Goal: Check status: Check status

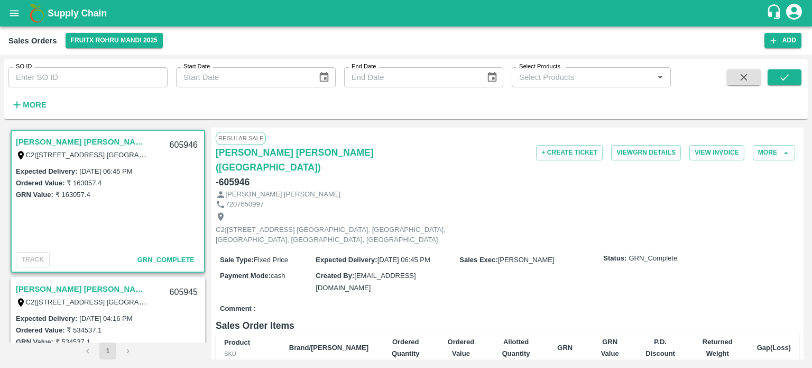
click at [66, 76] on input "SO ID" at bounding box center [87, 77] width 159 height 20
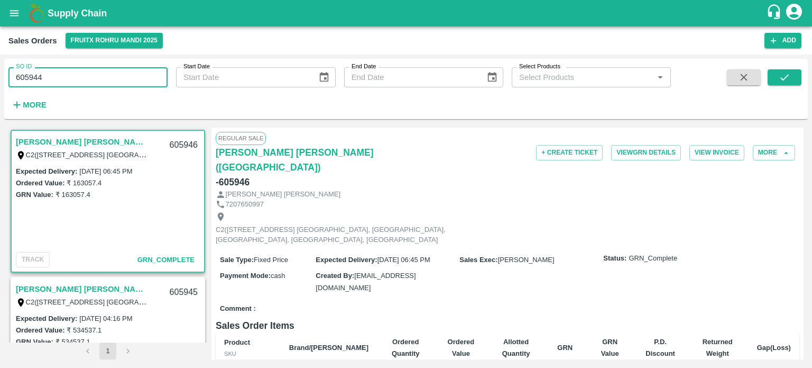
click at [66, 76] on input "605944" at bounding box center [87, 77] width 159 height 20
type input "605944"
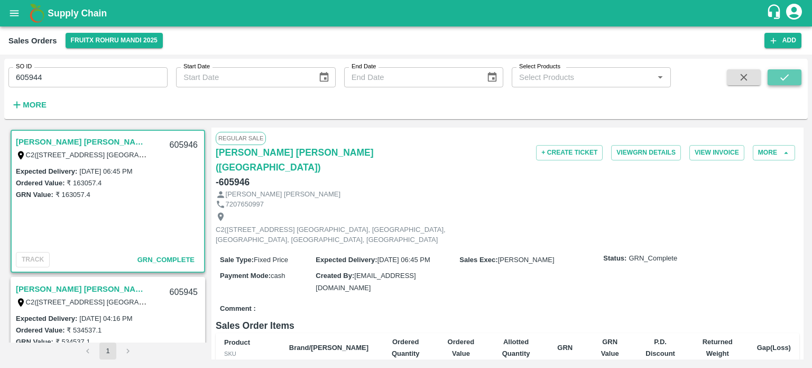
click at [786, 78] on icon "submit" at bounding box center [785, 77] width 12 height 12
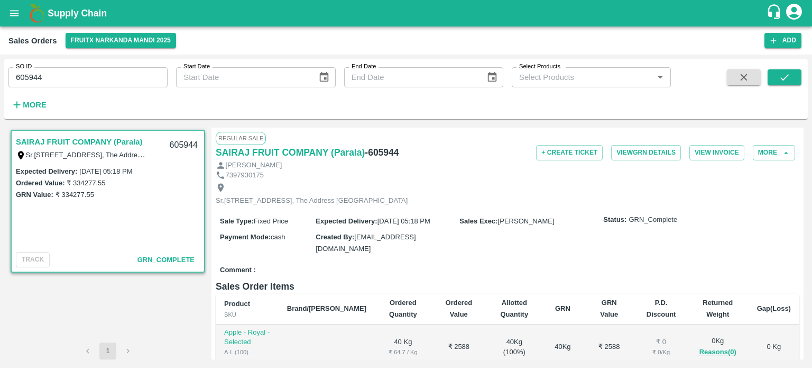
click at [79, 76] on input "605944" at bounding box center [87, 77] width 159 height 20
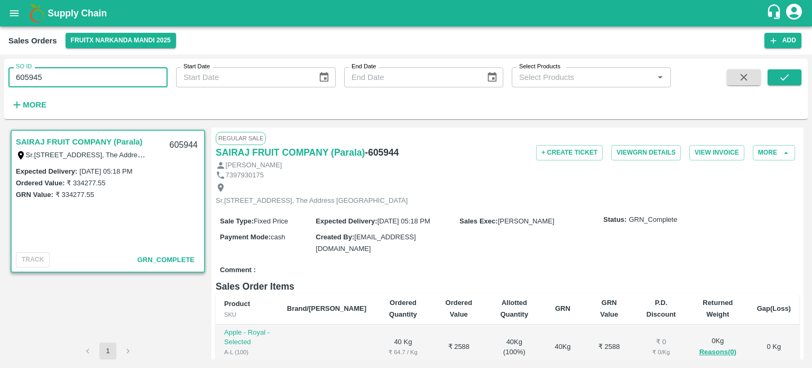
click at [79, 76] on input "605945" at bounding box center [87, 77] width 159 height 20
click at [797, 72] on button "submit" at bounding box center [785, 77] width 34 height 16
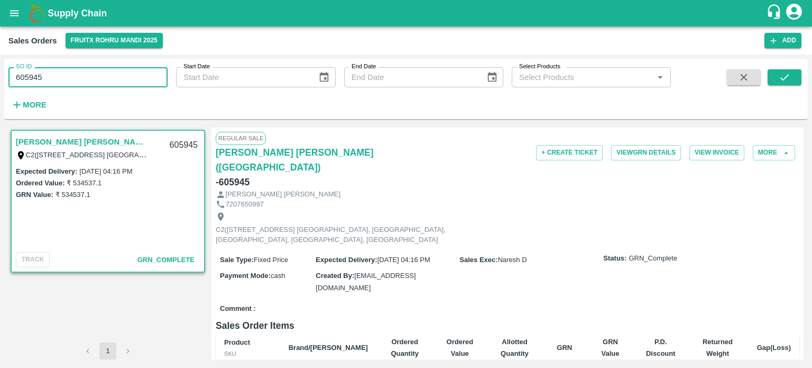
drag, startPoint x: 39, startPoint y: 74, endPoint x: 95, endPoint y: 74, distance: 56.1
click at [95, 74] on input "605945" at bounding box center [87, 77] width 159 height 20
click at [159, 74] on input "605946" at bounding box center [87, 77] width 159 height 20
click at [791, 76] on button "submit" at bounding box center [785, 77] width 34 height 16
drag, startPoint x: 24, startPoint y: 78, endPoint x: 142, endPoint y: 74, distance: 118.0
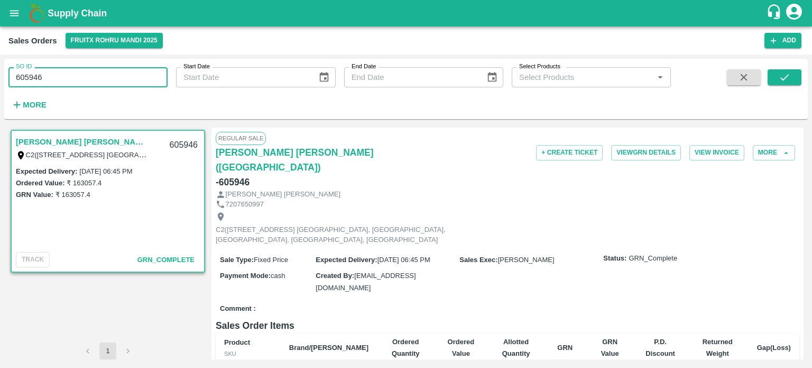
click at [142, 77] on input "605946" at bounding box center [87, 77] width 159 height 20
click at [142, 74] on input "604865" at bounding box center [87, 77] width 159 height 20
click at [784, 75] on icon "submit" at bounding box center [785, 77] width 12 height 12
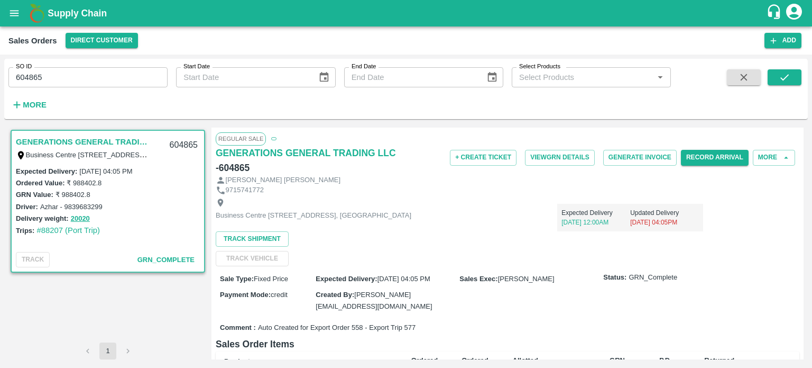
drag, startPoint x: 25, startPoint y: 75, endPoint x: 182, endPoint y: 75, distance: 157.1
click at [182, 75] on div "SO ID 604865 SO ID Start Date Start Date End Date End Date Select Products Sele…" at bounding box center [335, 86] width 671 height 55
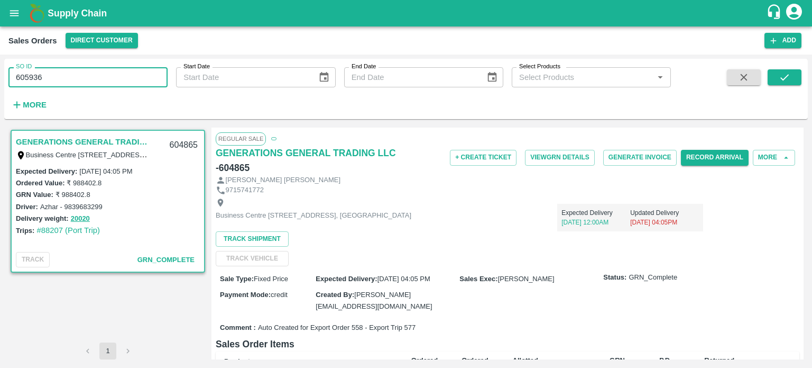
click at [160, 73] on input "605936" at bounding box center [87, 77] width 159 height 20
click at [785, 80] on icon "submit" at bounding box center [785, 77] width 12 height 12
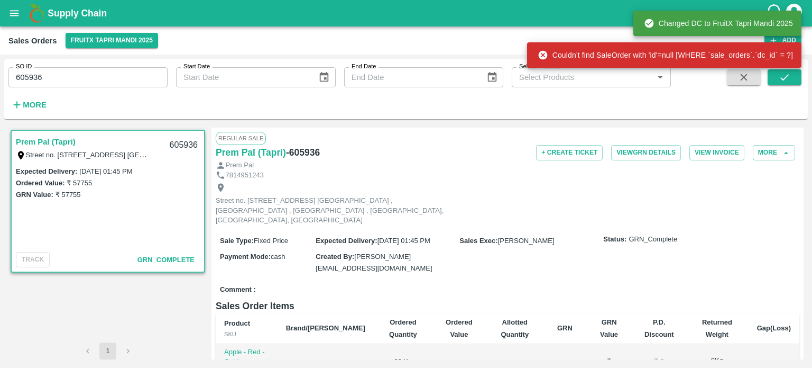
click at [95, 80] on input "605936" at bounding box center [87, 77] width 159 height 20
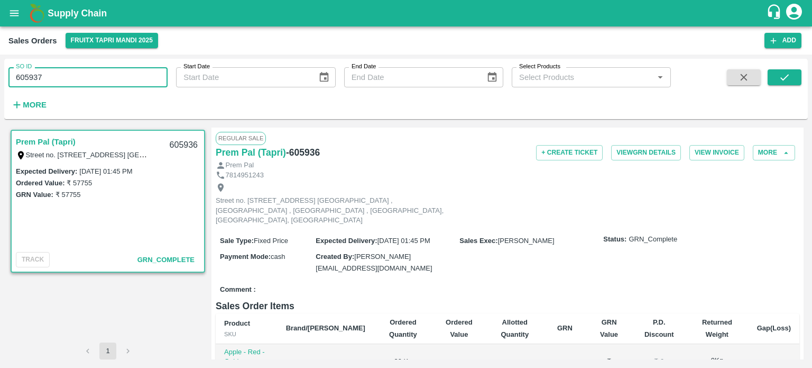
click at [95, 79] on input "605937" at bounding box center [87, 77] width 159 height 20
click at [787, 77] on icon "submit" at bounding box center [785, 77] width 12 height 12
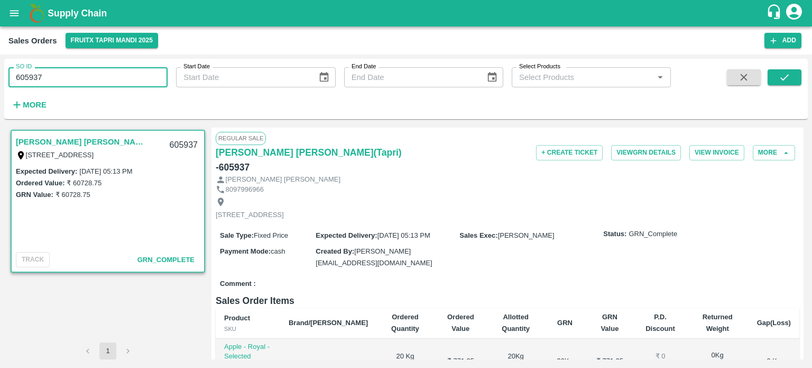
drag, startPoint x: 36, startPoint y: 75, endPoint x: 94, endPoint y: 79, distance: 57.3
click at [94, 79] on input "605937" at bounding box center [87, 77] width 159 height 20
click at [94, 79] on input "605938" at bounding box center [87, 77] width 159 height 20
click at [785, 83] on button "submit" at bounding box center [785, 77] width 34 height 16
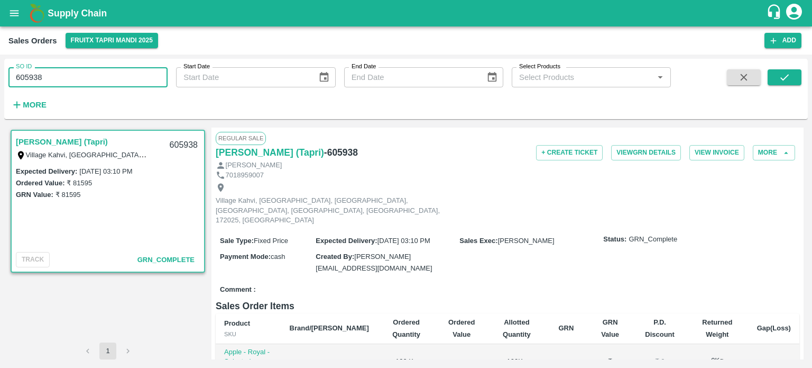
drag, startPoint x: 36, startPoint y: 77, endPoint x: 128, endPoint y: 71, distance: 92.2
click at [128, 71] on input "605938" at bounding box center [87, 77] width 159 height 20
click at [128, 71] on input "605935" at bounding box center [87, 77] width 159 height 20
drag, startPoint x: 786, startPoint y: 76, endPoint x: 766, endPoint y: 77, distance: 20.2
click at [786, 76] on icon "submit" at bounding box center [785, 77] width 12 height 12
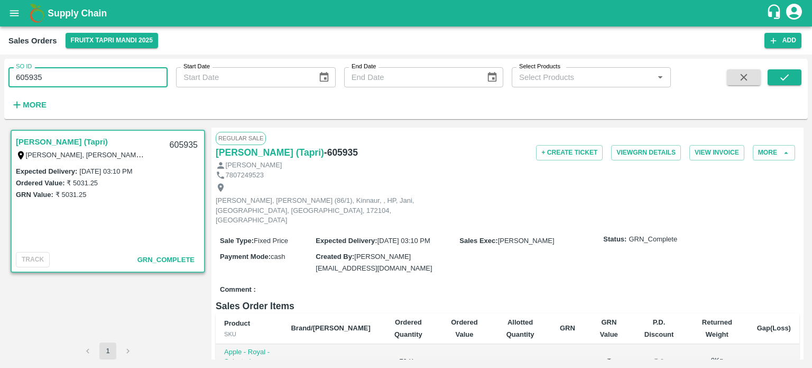
drag, startPoint x: 34, startPoint y: 80, endPoint x: 116, endPoint y: 74, distance: 82.2
click at [116, 74] on input "605935" at bounding box center [87, 77] width 159 height 20
click at [114, 68] on input "605956" at bounding box center [87, 77] width 159 height 20
click at [787, 76] on icon "submit" at bounding box center [785, 77] width 12 height 12
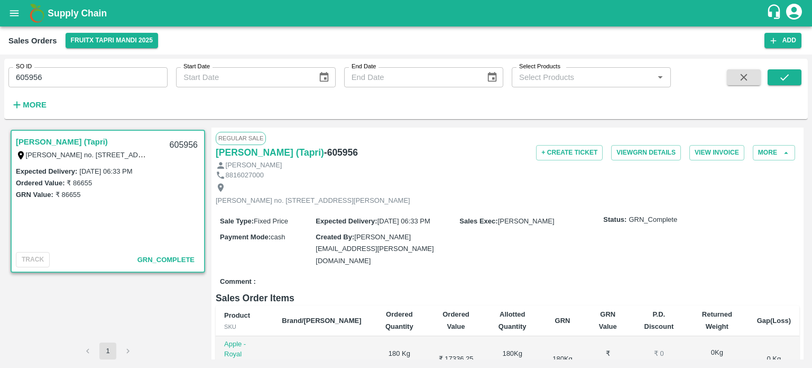
drag, startPoint x: 36, startPoint y: 70, endPoint x: 87, endPoint y: 74, distance: 51.4
click at [87, 74] on input "605956" at bounding box center [87, 77] width 159 height 20
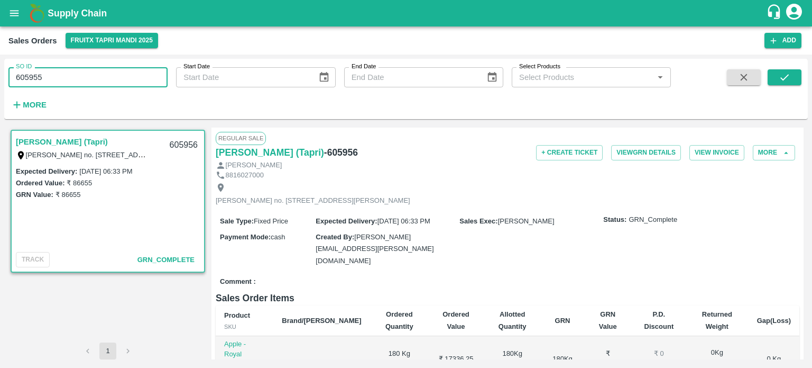
click at [87, 74] on input "605955" at bounding box center [87, 77] width 159 height 20
click at [95, 65] on div "SO ID 605955 SO ID" at bounding box center [84, 73] width 168 height 29
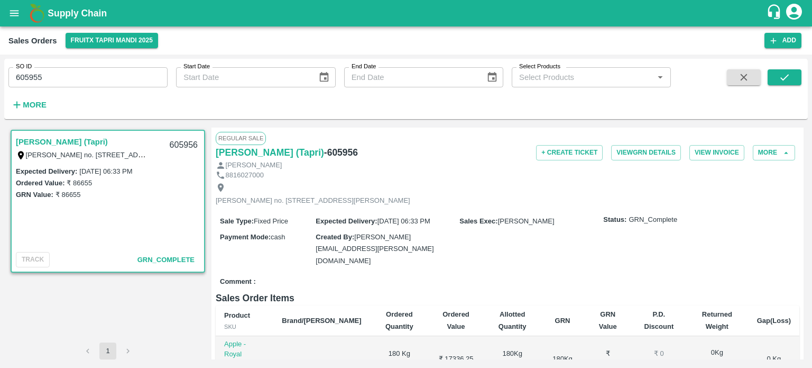
click at [89, 69] on input "605955" at bounding box center [87, 77] width 159 height 20
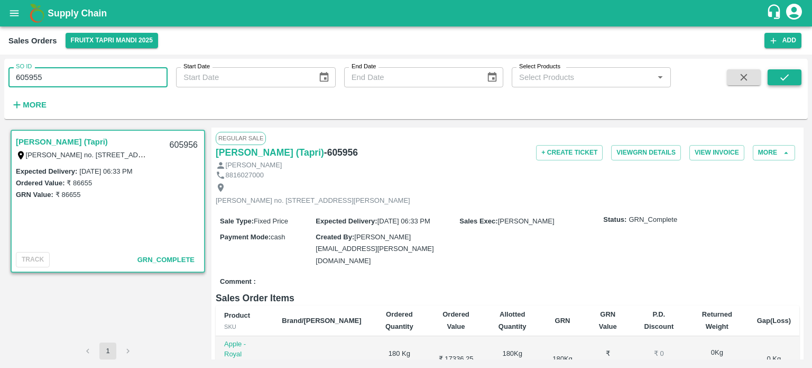
click at [778, 79] on button "submit" at bounding box center [785, 77] width 34 height 16
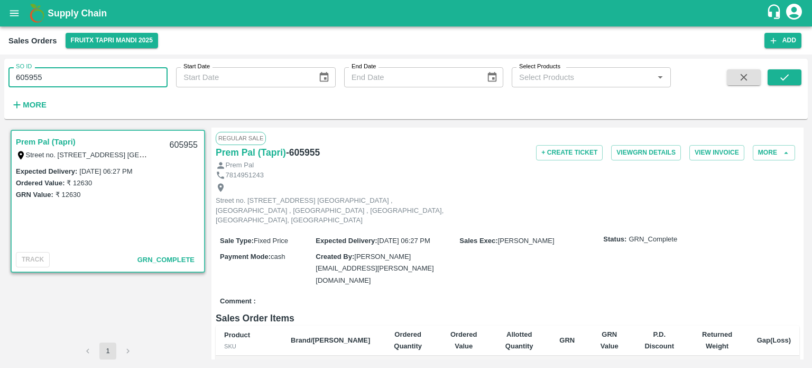
click at [104, 75] on input "605955" at bounding box center [87, 77] width 159 height 20
click at [104, 75] on input "605957" at bounding box center [87, 77] width 159 height 20
type input "605957"
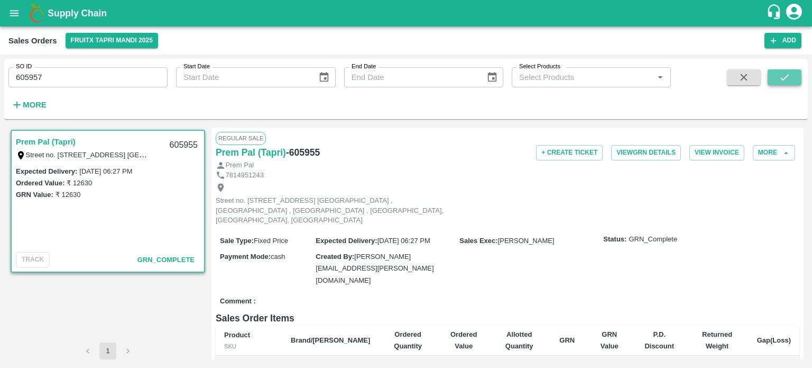
click at [782, 84] on button "submit" at bounding box center [785, 77] width 34 height 16
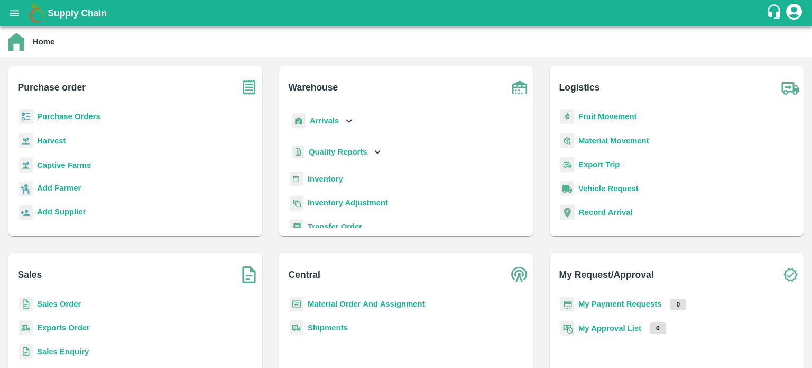
click at [64, 332] on p "Exports Order" at bounding box center [63, 328] width 53 height 12
click at [66, 326] on b "Exports Order" at bounding box center [63, 327] width 53 height 8
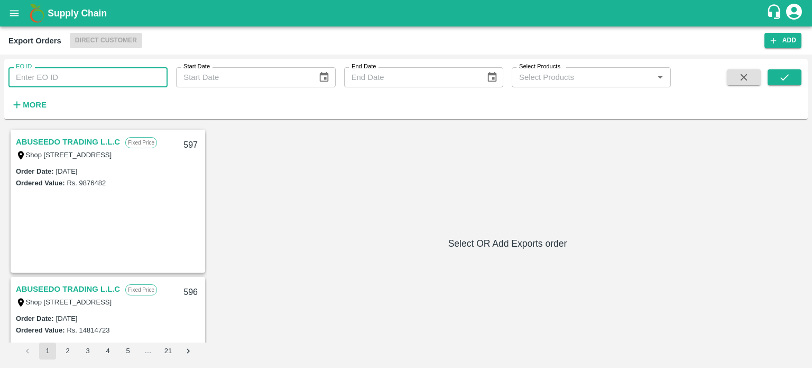
click at [106, 74] on input "EO ID" at bounding box center [87, 77] width 159 height 20
type input "558"
click at [797, 76] on button "submit" at bounding box center [785, 77] width 34 height 16
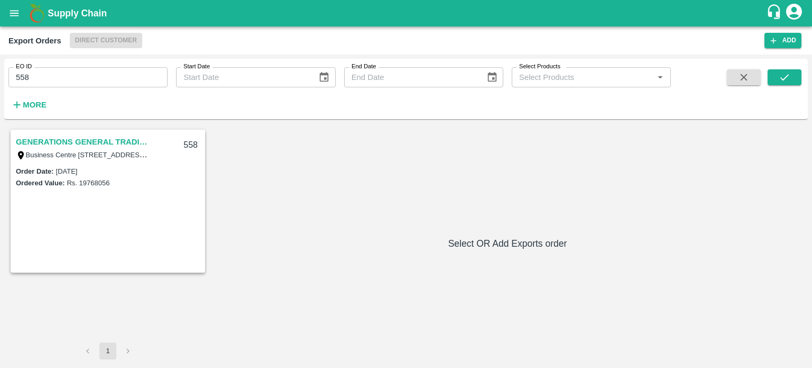
click at [142, 141] on link "GENERATIONS GENERAL TRADING LLC" at bounding box center [82, 142] width 132 height 14
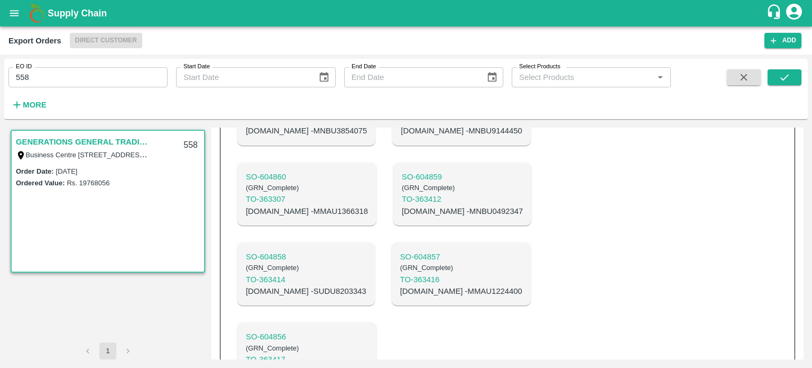
scroll to position [660, 0]
